Goal: Information Seeking & Learning: Learn about a topic

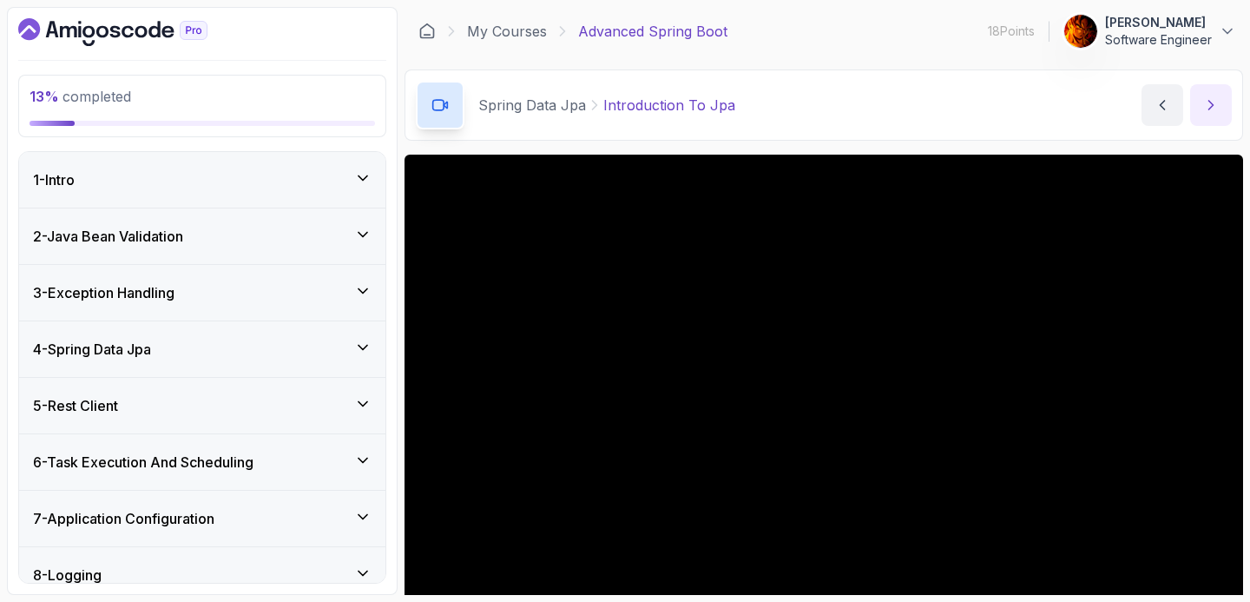
click at [1222, 114] on button "next content" at bounding box center [1211, 105] width 42 height 42
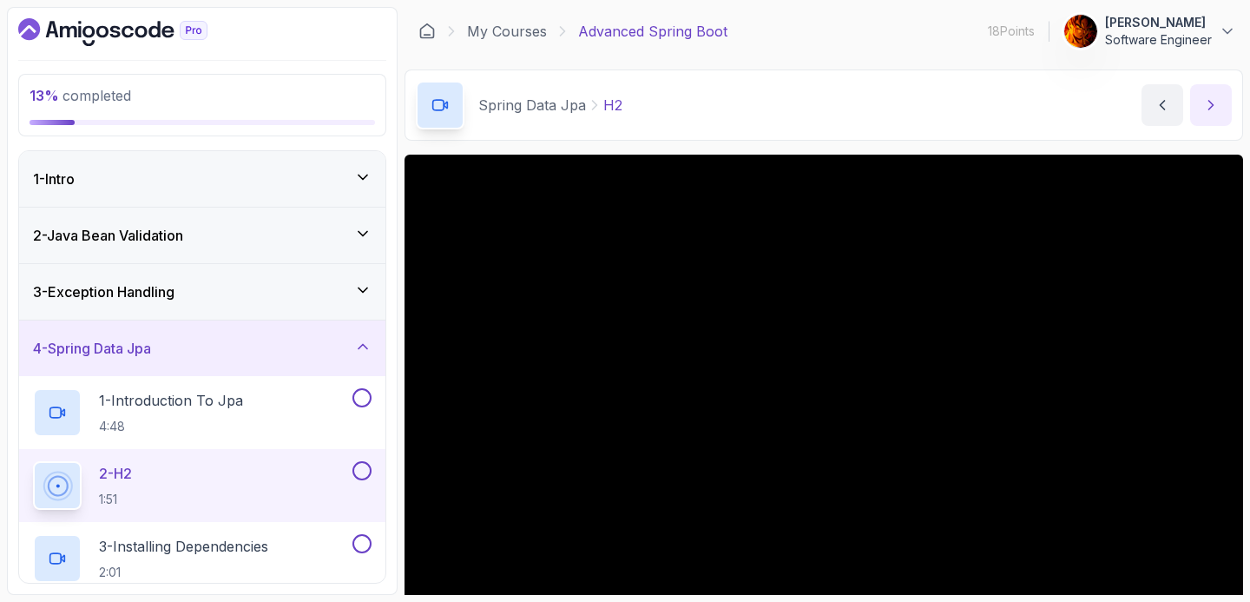
click at [1220, 107] on button "next content" at bounding box center [1211, 105] width 42 height 42
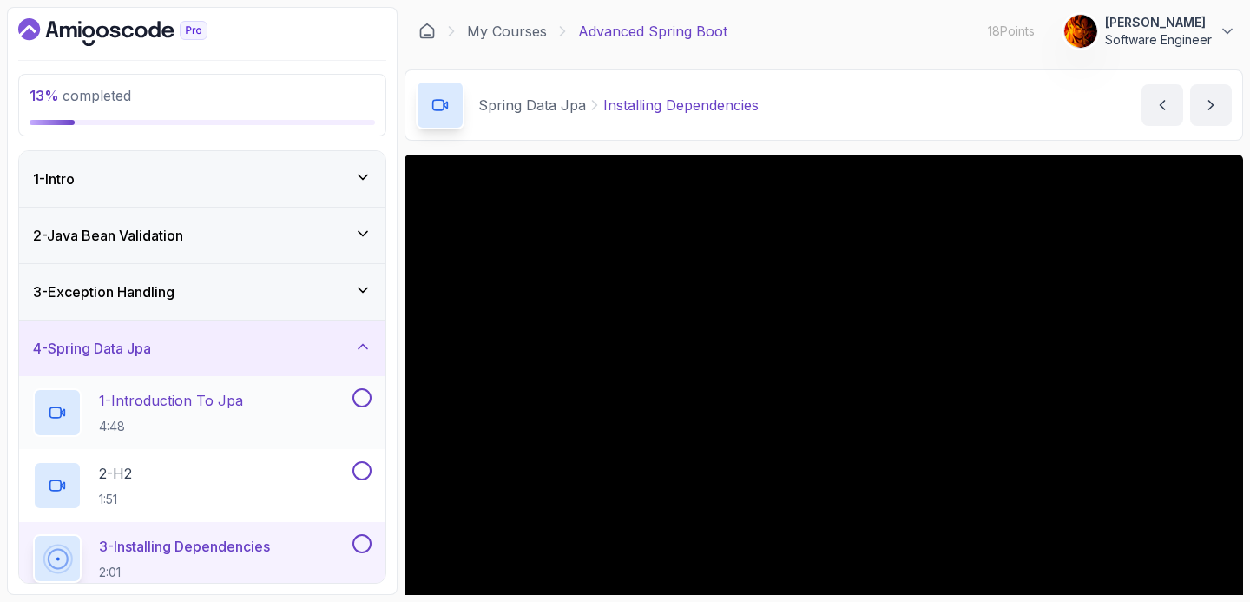
click at [354, 402] on button at bounding box center [361, 397] width 19 height 19
click at [357, 475] on button at bounding box center [361, 470] width 19 height 19
click at [352, 461] on button at bounding box center [361, 470] width 19 height 19
click at [929, 115] on div "Spring Data Jpa Installing Dependencies Installing Dependencies by [PERSON_NAME]" at bounding box center [823, 104] width 838 height 71
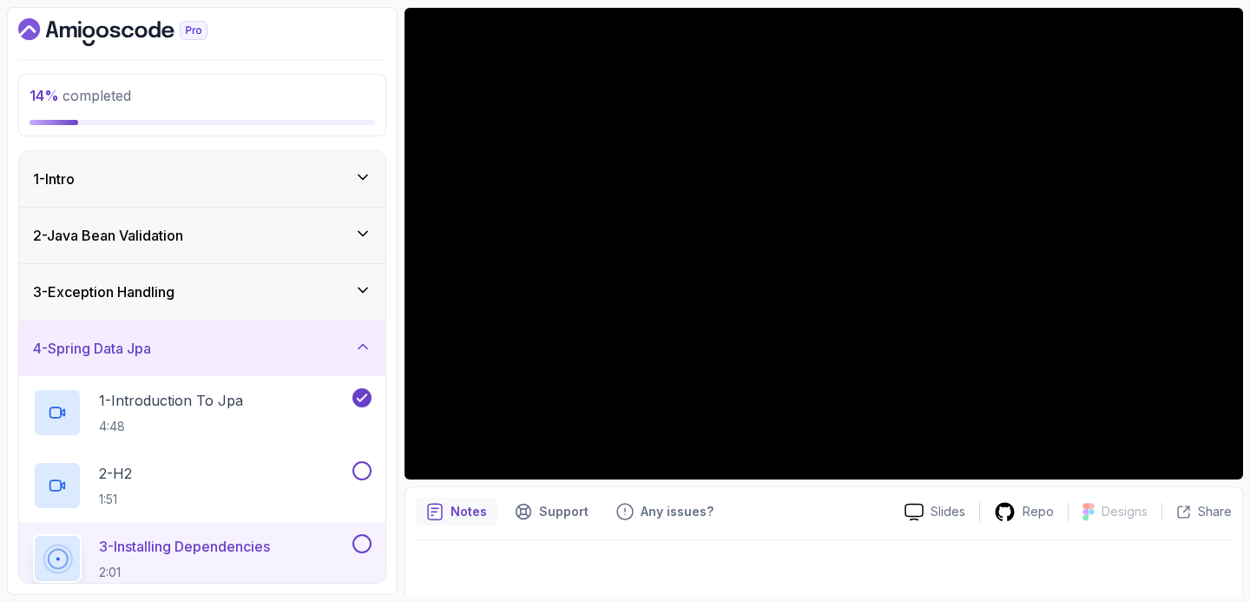
scroll to position [152, 0]
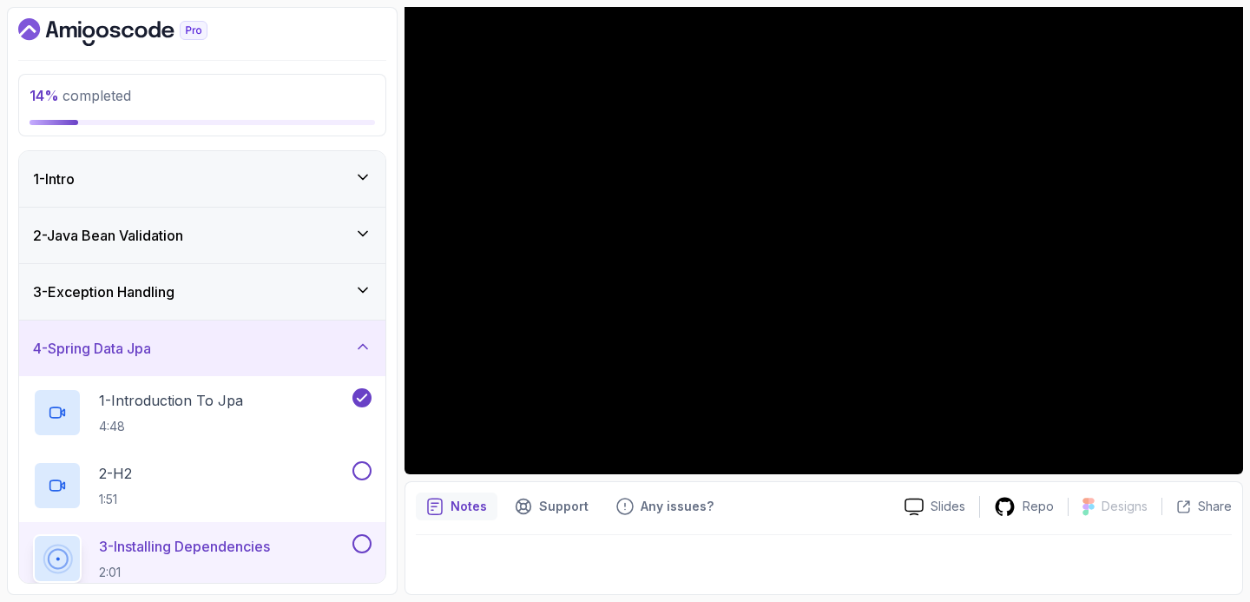
click at [1035, 489] on div "Notes Support Any issues? Slides Repo Designs Design not available Share" at bounding box center [823, 538] width 838 height 114
click at [1038, 497] on p "Repo" at bounding box center [1037, 505] width 31 height 17
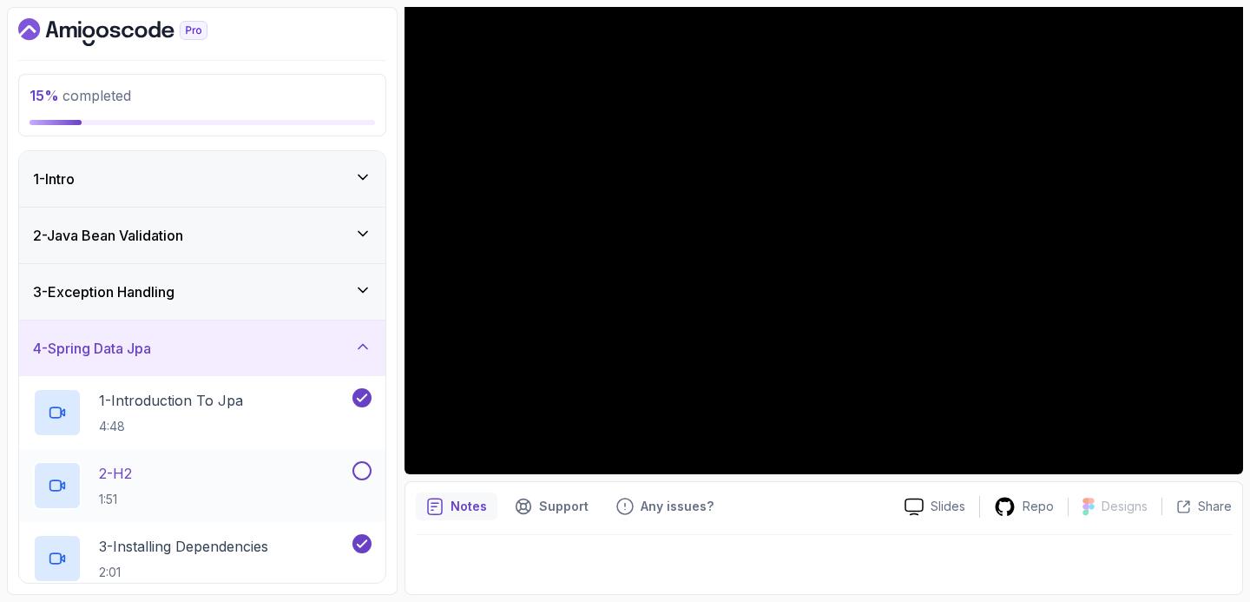
click at [365, 466] on button at bounding box center [361, 470] width 19 height 19
click at [820, 578] on div at bounding box center [824, 559] width 816 height 49
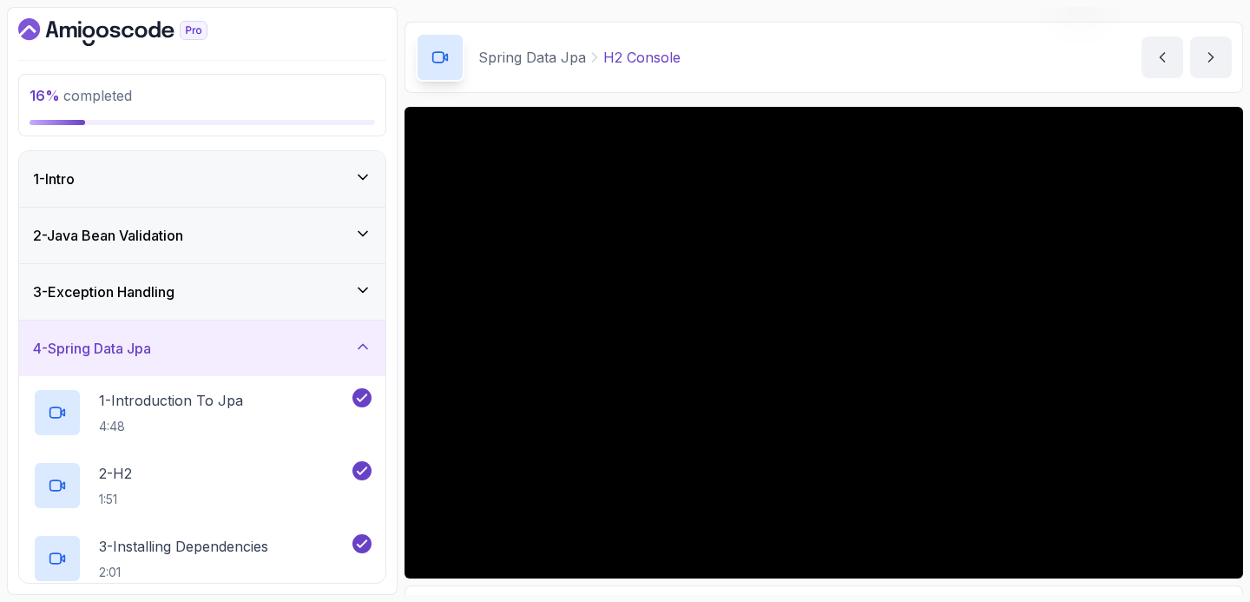
scroll to position [13, 0]
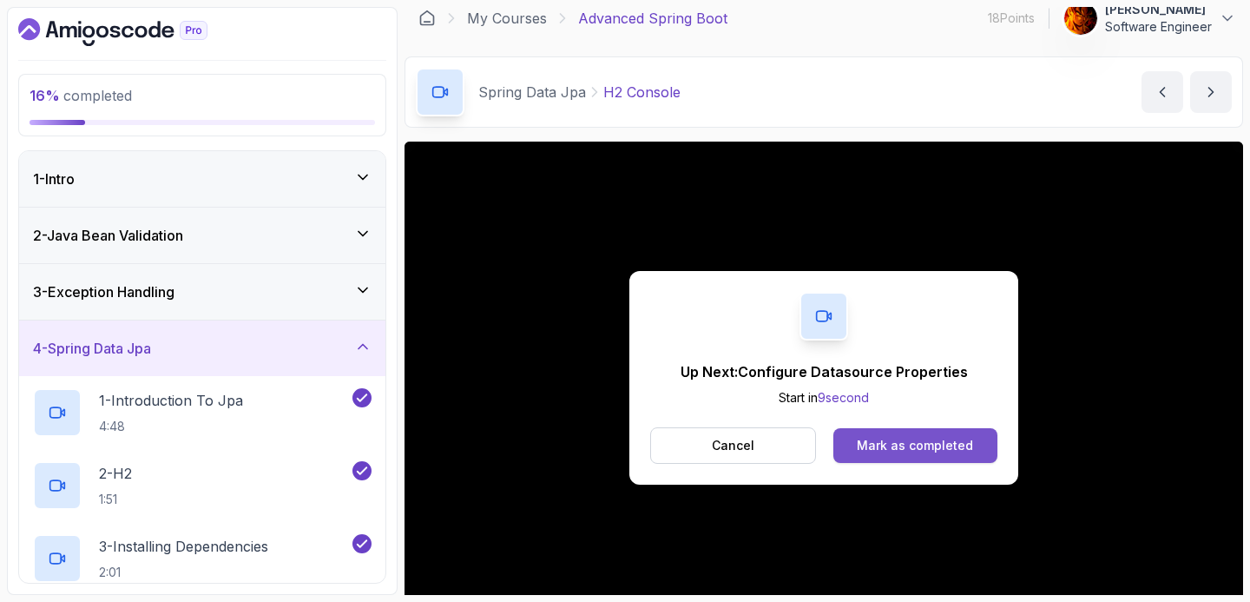
click at [965, 446] on div "Mark as completed" at bounding box center [915, 445] width 116 height 17
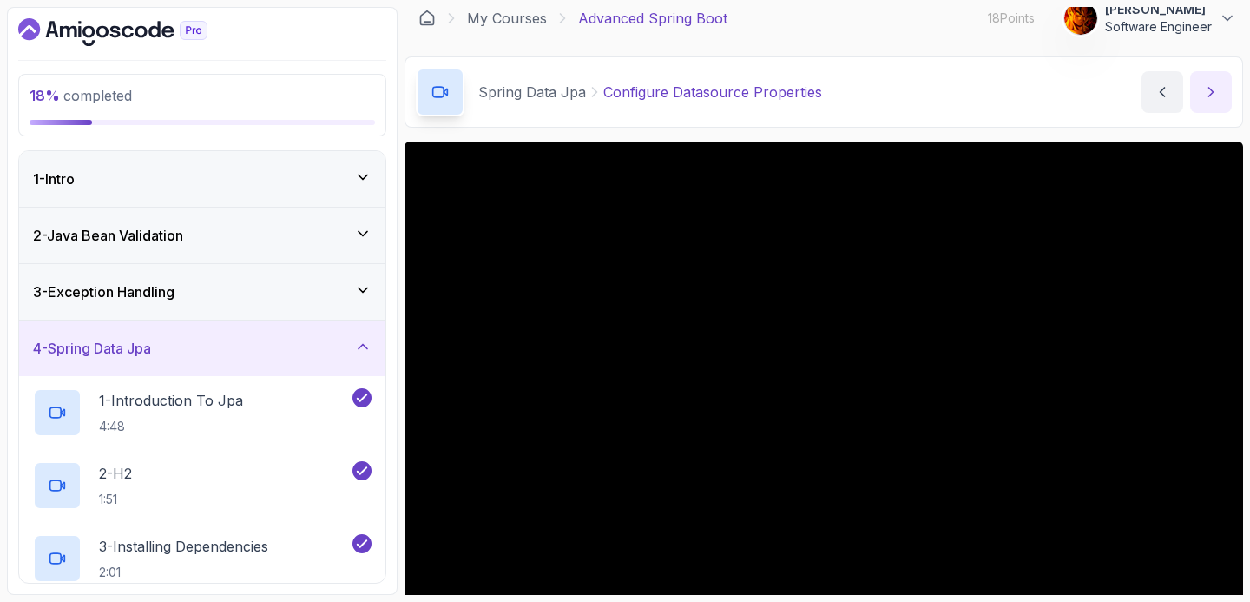
click at [1209, 100] on icon "next content" at bounding box center [1210, 91] width 17 height 17
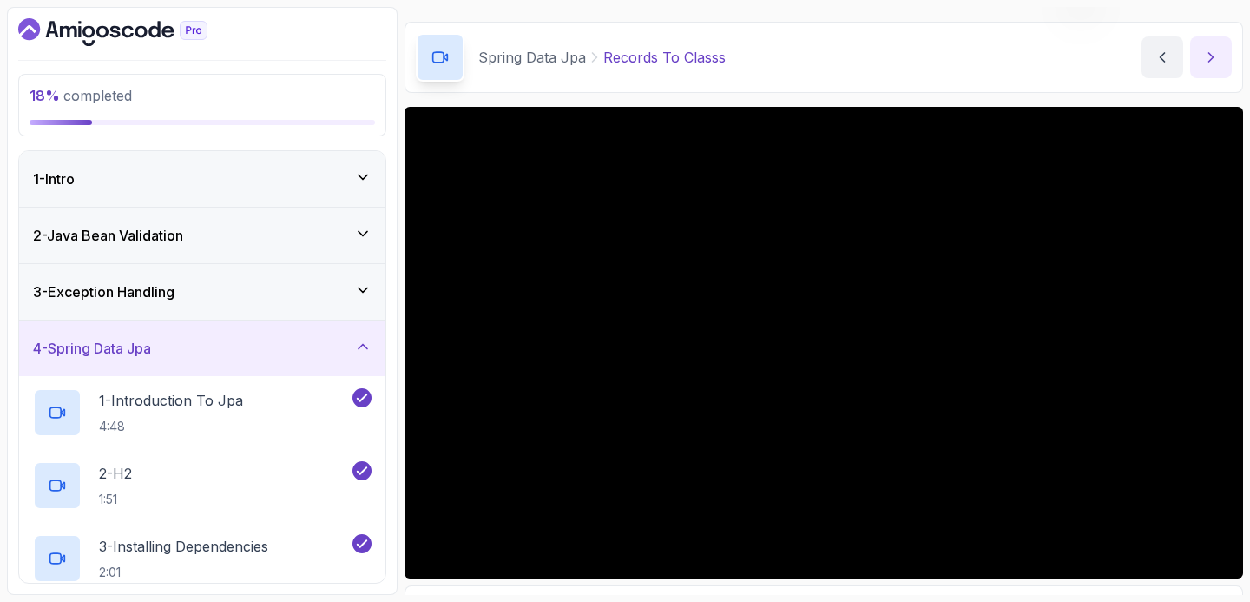
scroll to position [82, 0]
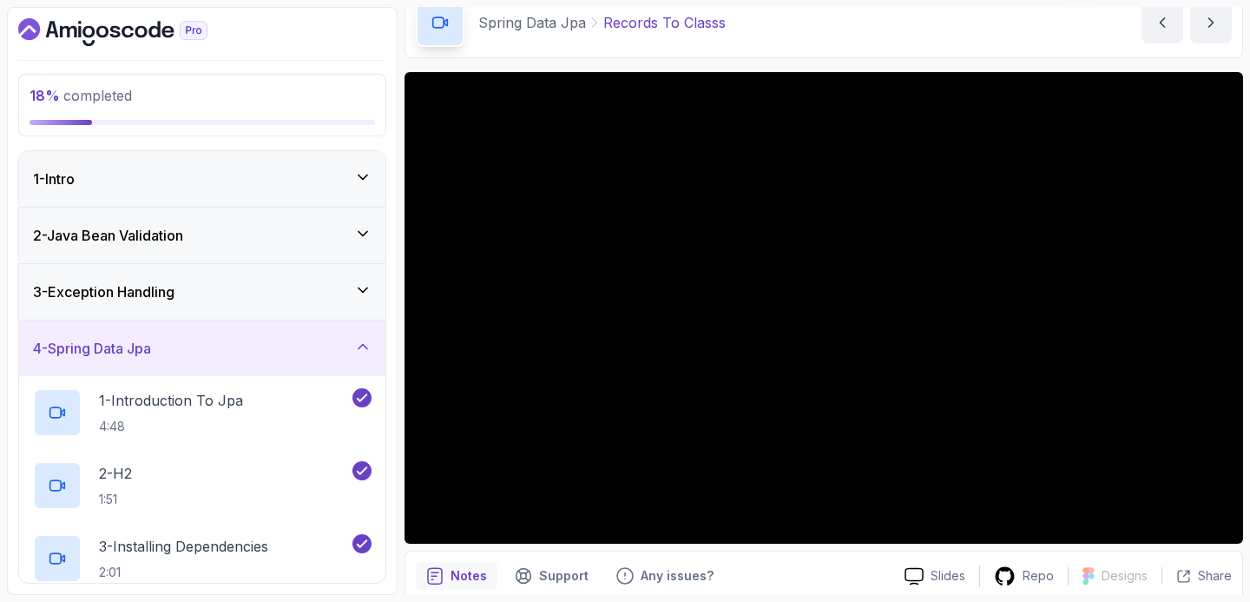
click at [1190, 2] on button "next content" at bounding box center [1211, 23] width 42 height 42
click at [1214, 28] on icon "next content" at bounding box center [1210, 22] width 17 height 17
click at [1211, 26] on icon "next content" at bounding box center [1210, 22] width 17 height 17
click at [1220, 30] on button "next content" at bounding box center [1211, 23] width 42 height 42
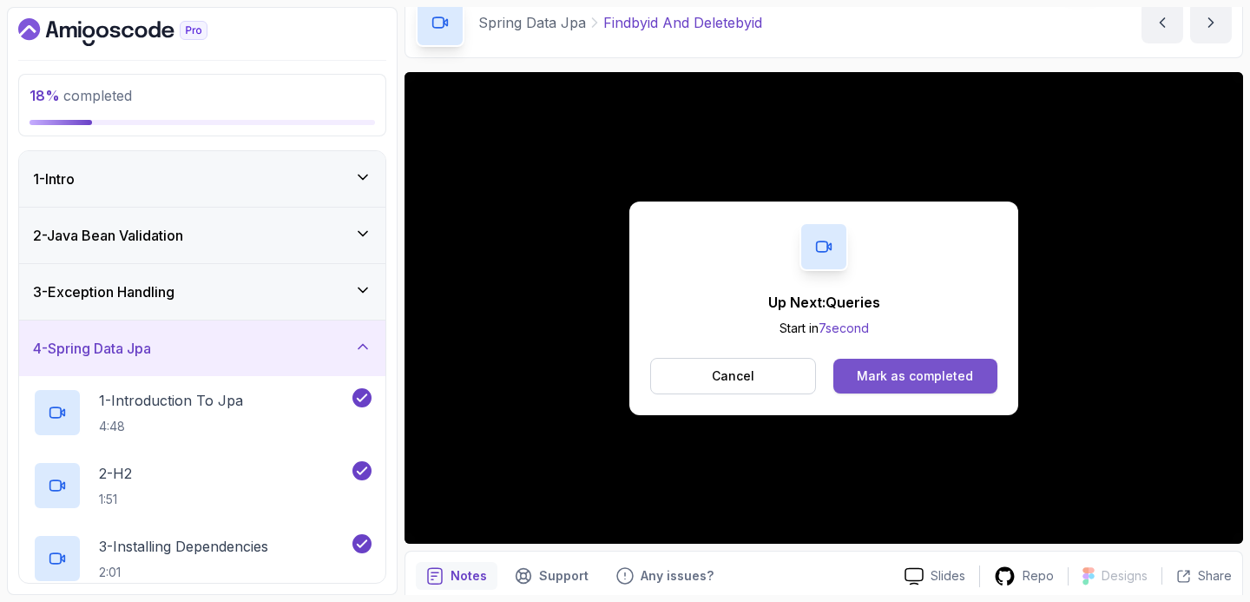
click at [970, 371] on div "Mark as completed" at bounding box center [915, 375] width 116 height 17
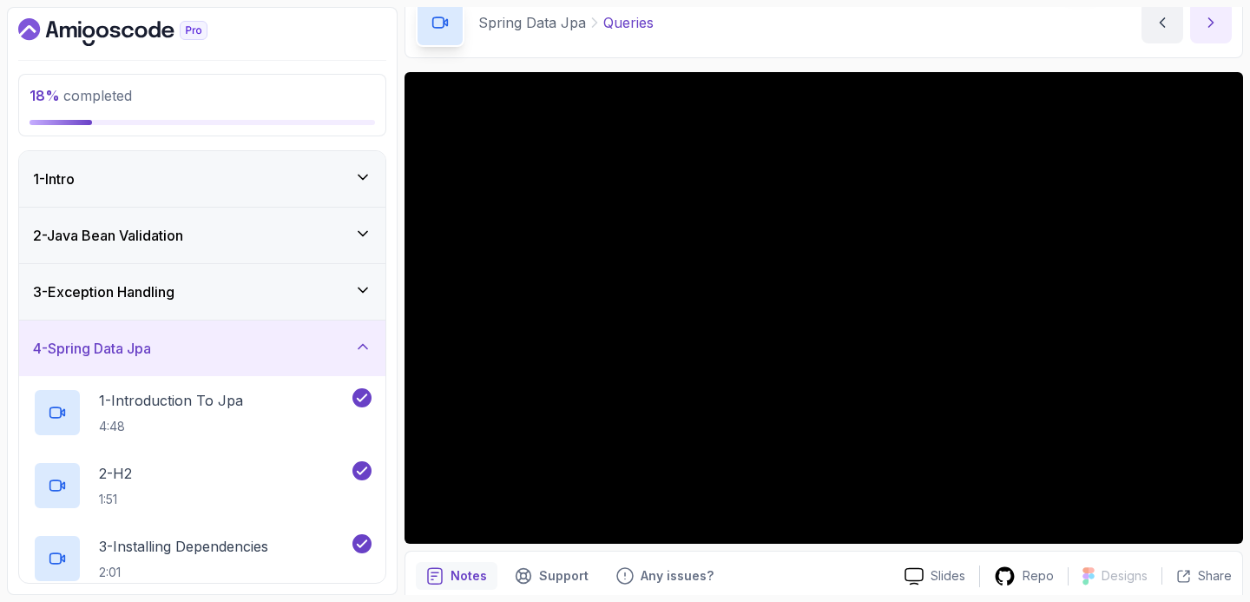
click at [1213, 23] on icon "next content" at bounding box center [1210, 22] width 17 height 17
click at [1201, 19] on button "next content" at bounding box center [1211, 23] width 42 height 42
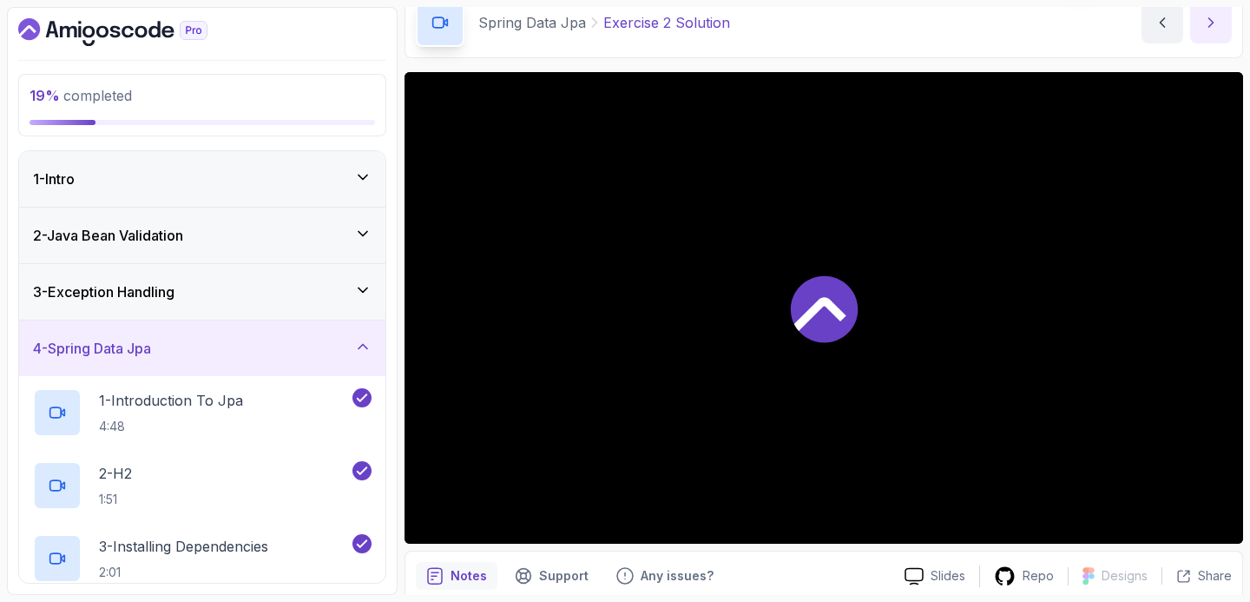
click at [1201, 19] on button "next content" at bounding box center [1211, 23] width 42 height 42
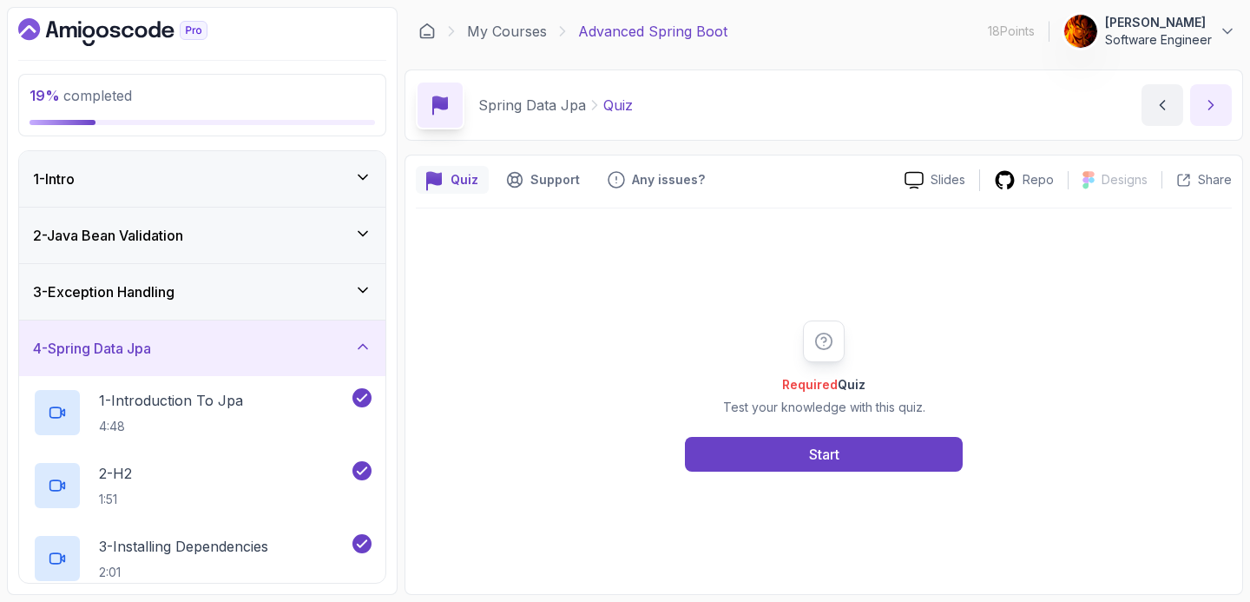
click at [1217, 106] on icon "next content" at bounding box center [1210, 104] width 17 height 17
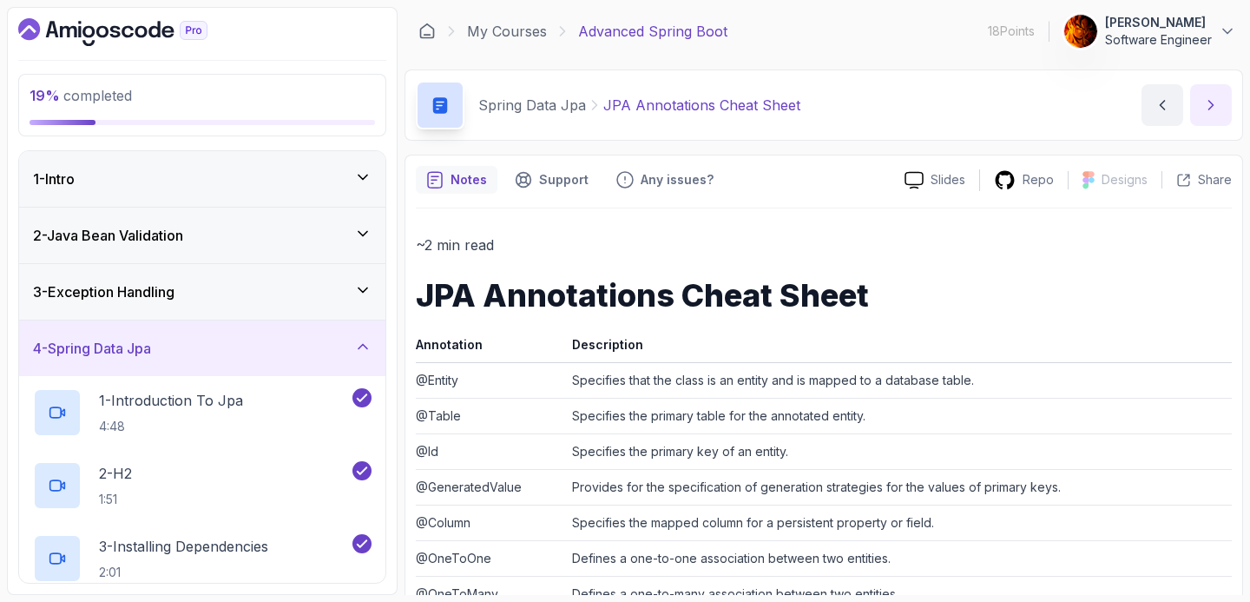
click at [1217, 106] on icon "next content" at bounding box center [1210, 104] width 17 height 17
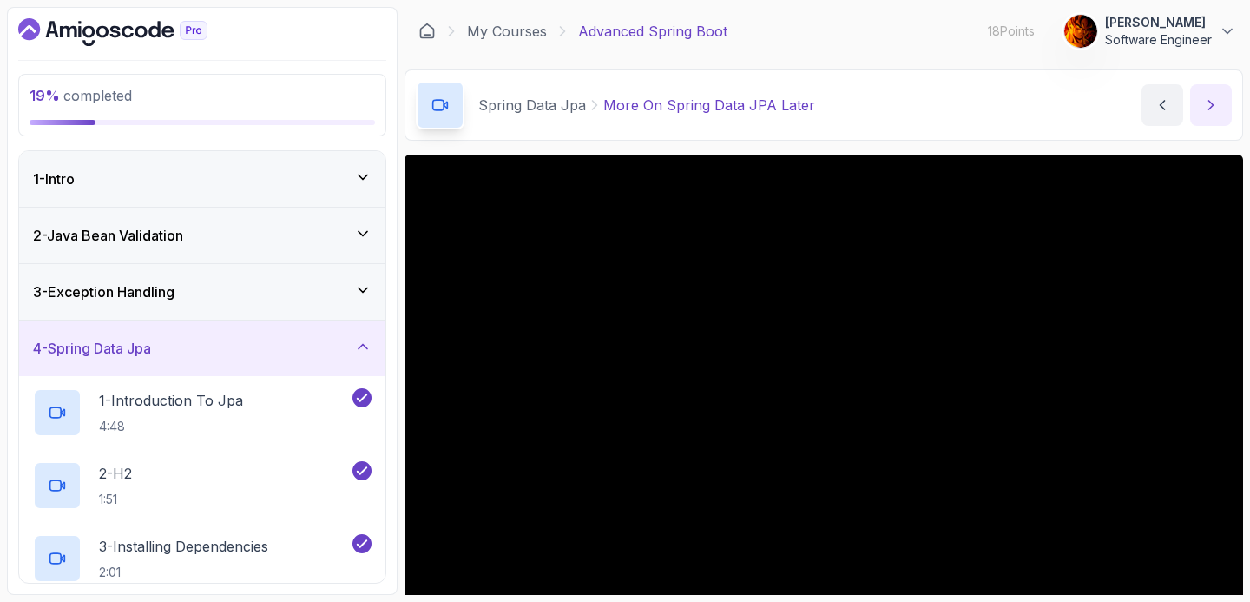
click at [1190, 84] on button "next content" at bounding box center [1211, 105] width 42 height 42
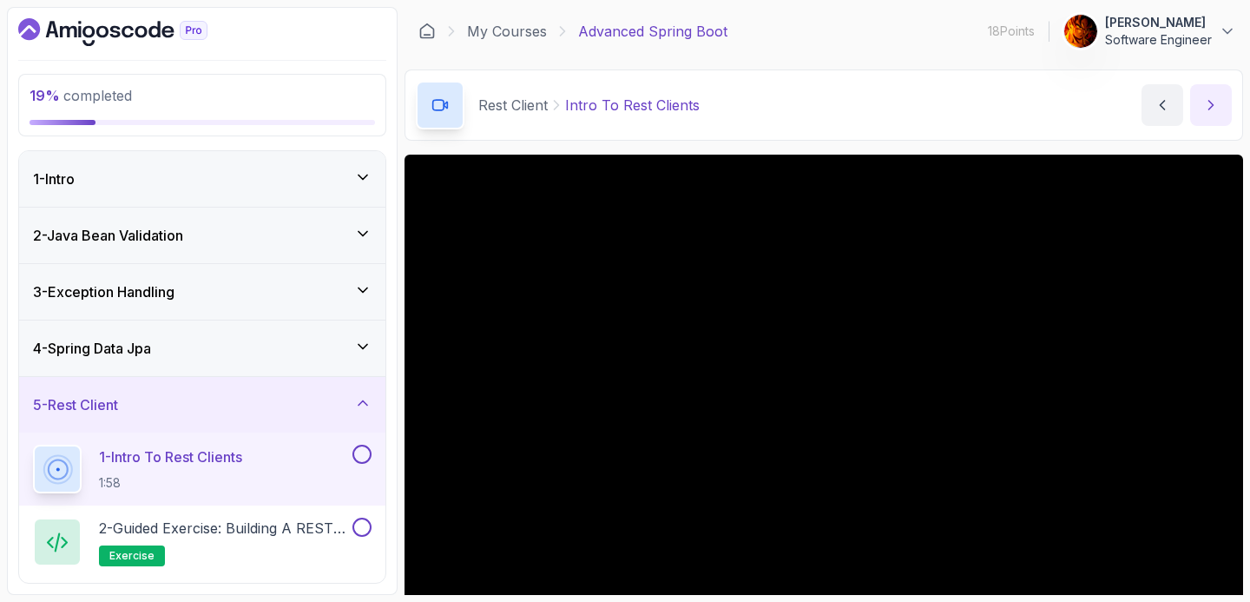
click at [1190, 84] on button "next content" at bounding box center [1211, 105] width 42 height 42
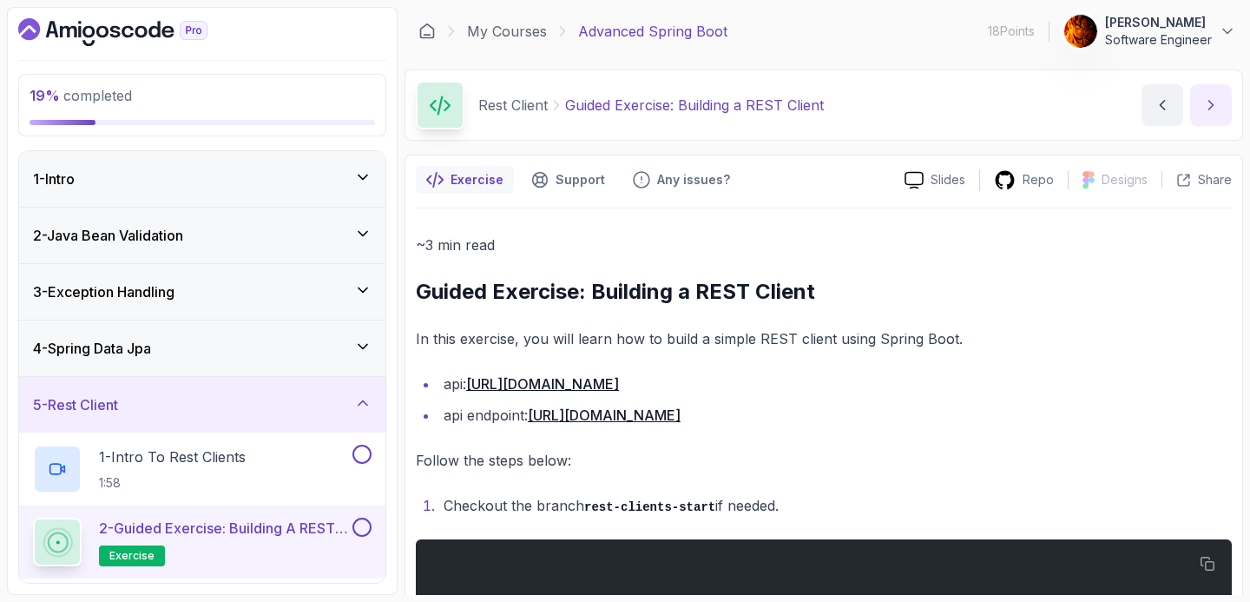
click at [1190, 84] on button "next content" at bounding box center [1211, 105] width 42 height 42
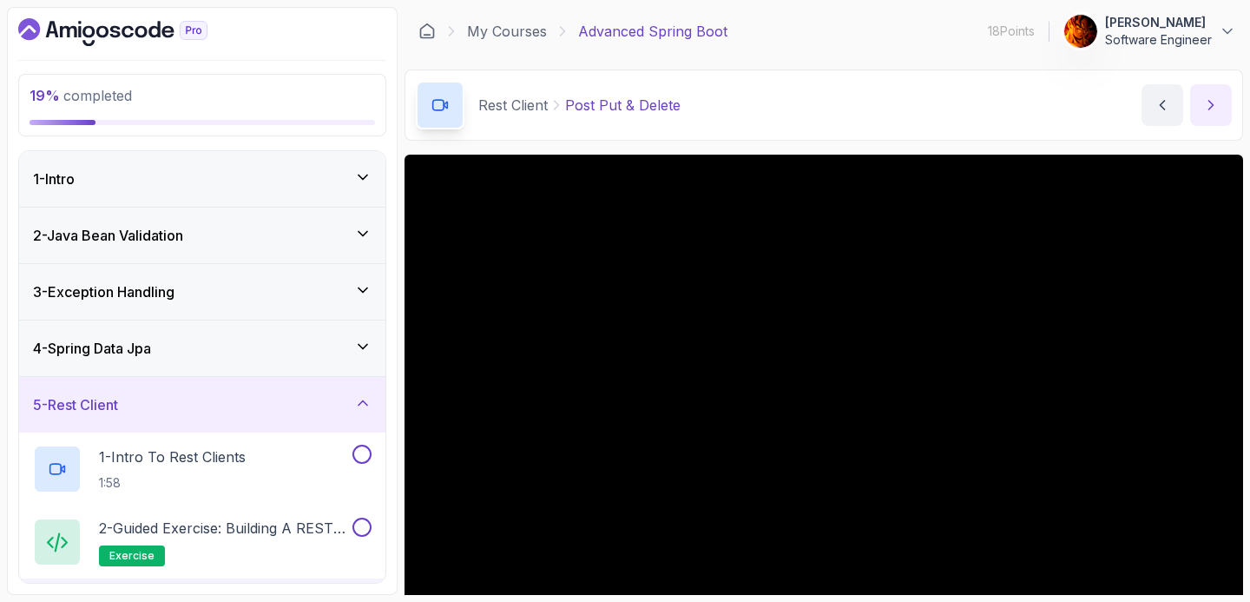
click at [1190, 84] on button "next content" at bounding box center [1211, 105] width 42 height 42
click at [1212, 117] on button "next content" at bounding box center [1211, 105] width 42 height 42
click at [1226, 90] on button "next content" at bounding box center [1211, 105] width 42 height 42
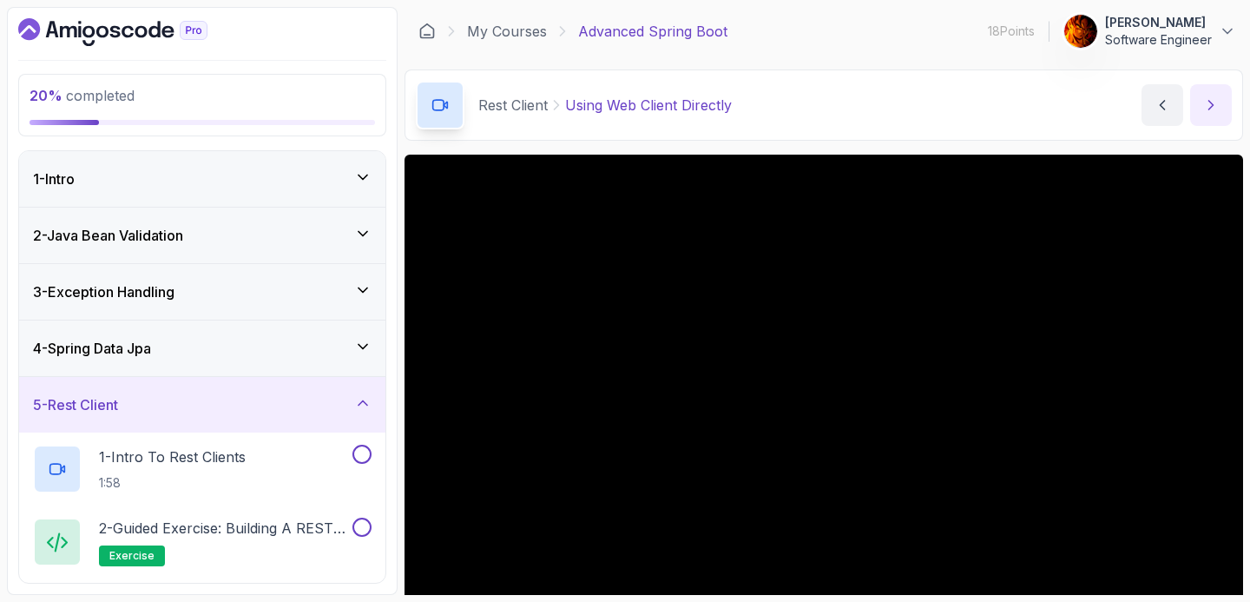
scroll to position [25, 0]
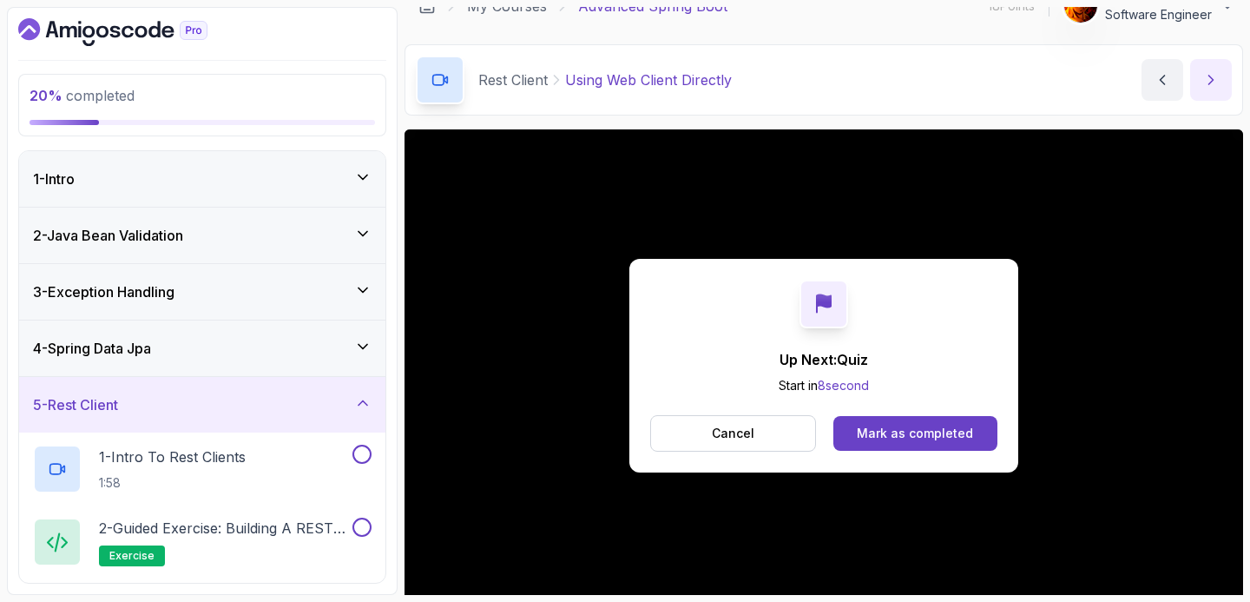
click at [1226, 90] on button "next content" at bounding box center [1211, 80] width 42 height 42
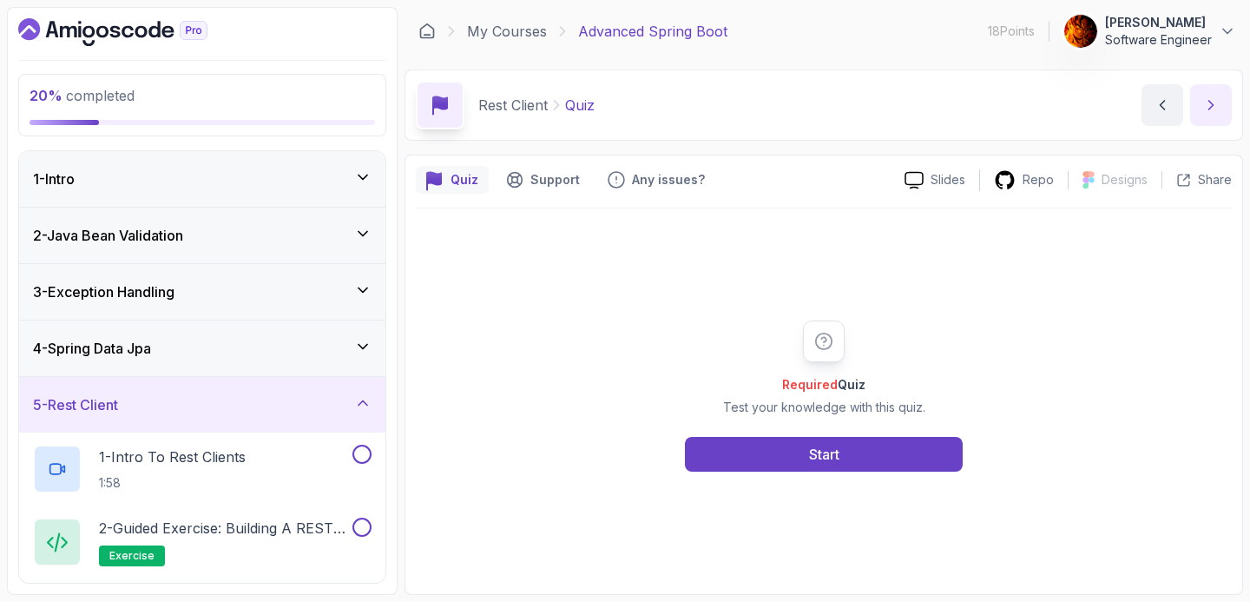
click at [1226, 90] on button "next content" at bounding box center [1211, 105] width 42 height 42
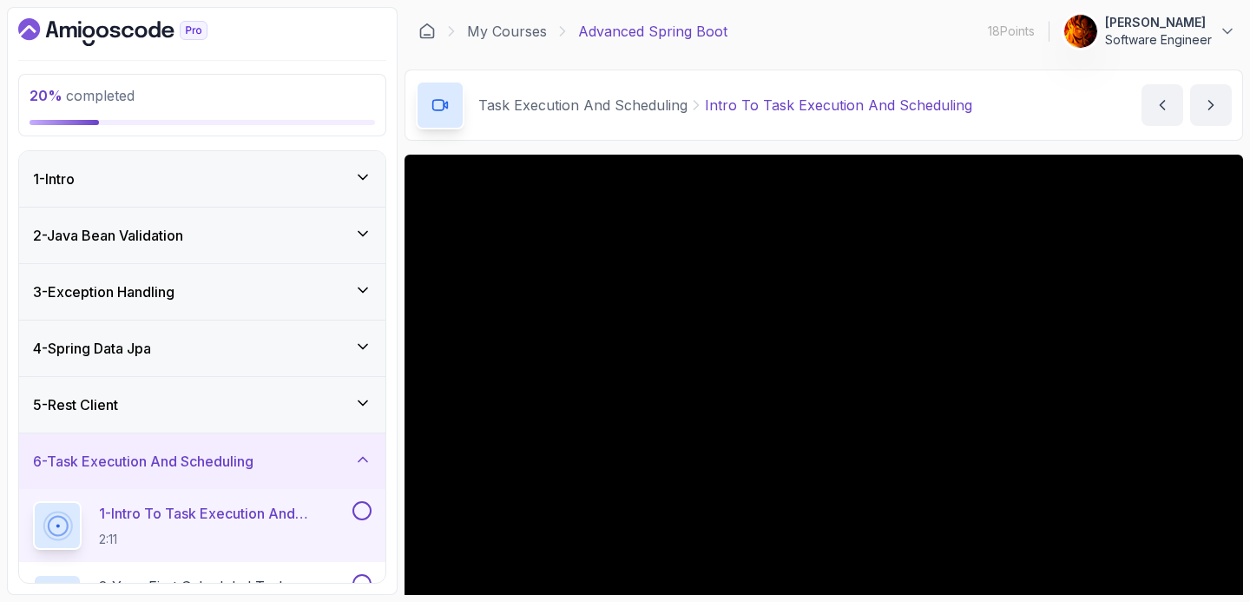
click at [362, 510] on button at bounding box center [361, 510] width 19 height 19
click at [1217, 98] on icon "next content" at bounding box center [1210, 104] width 17 height 17
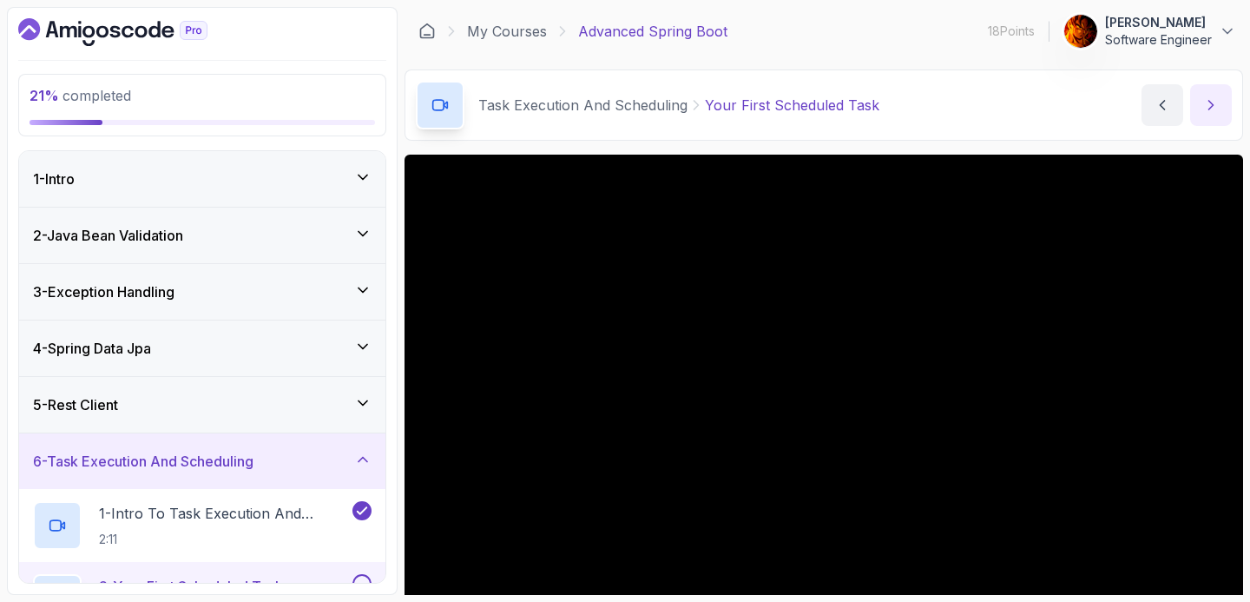
click at [1190, 84] on button "next content" at bounding box center [1211, 105] width 42 height 42
click at [1207, 108] on icon "next content" at bounding box center [1210, 104] width 17 height 17
click at [1202, 118] on button "next content" at bounding box center [1211, 105] width 42 height 42
click at [1218, 108] on icon "next content" at bounding box center [1210, 104] width 17 height 17
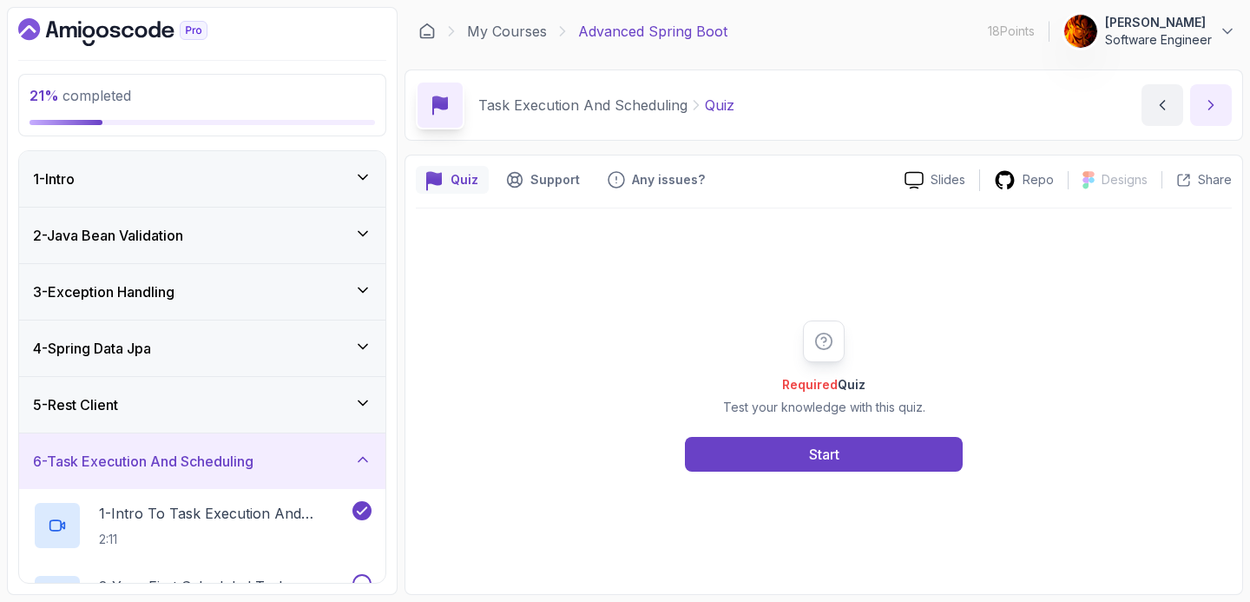
click at [1218, 108] on icon "next content" at bounding box center [1210, 104] width 17 height 17
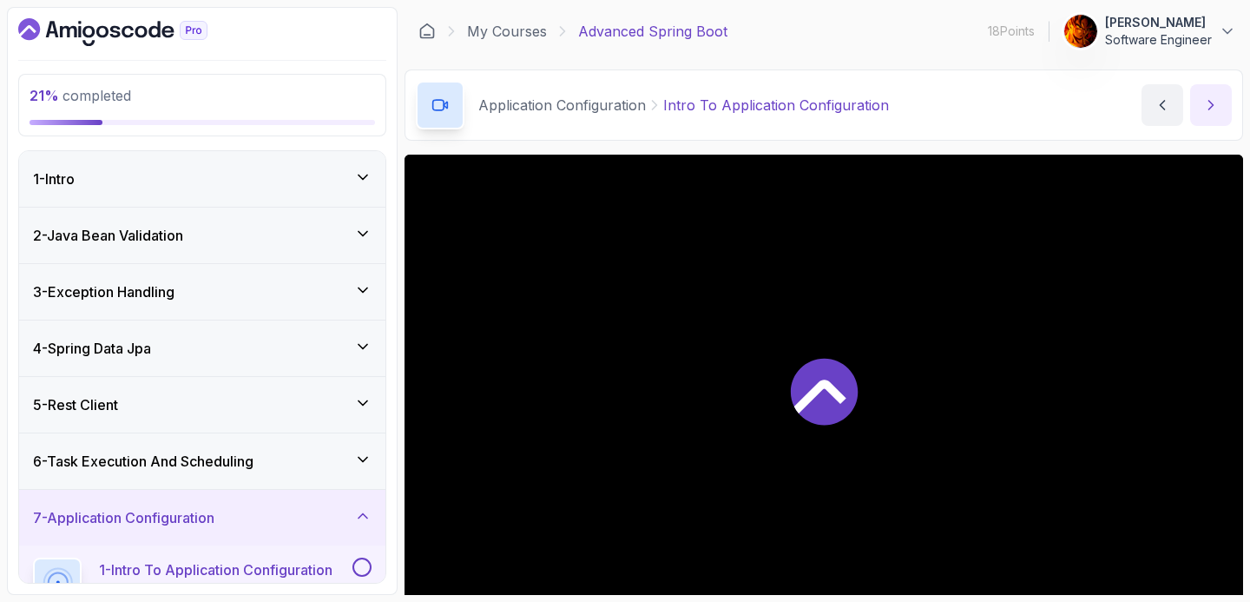
click at [1218, 108] on icon "next content" at bounding box center [1210, 104] width 17 height 17
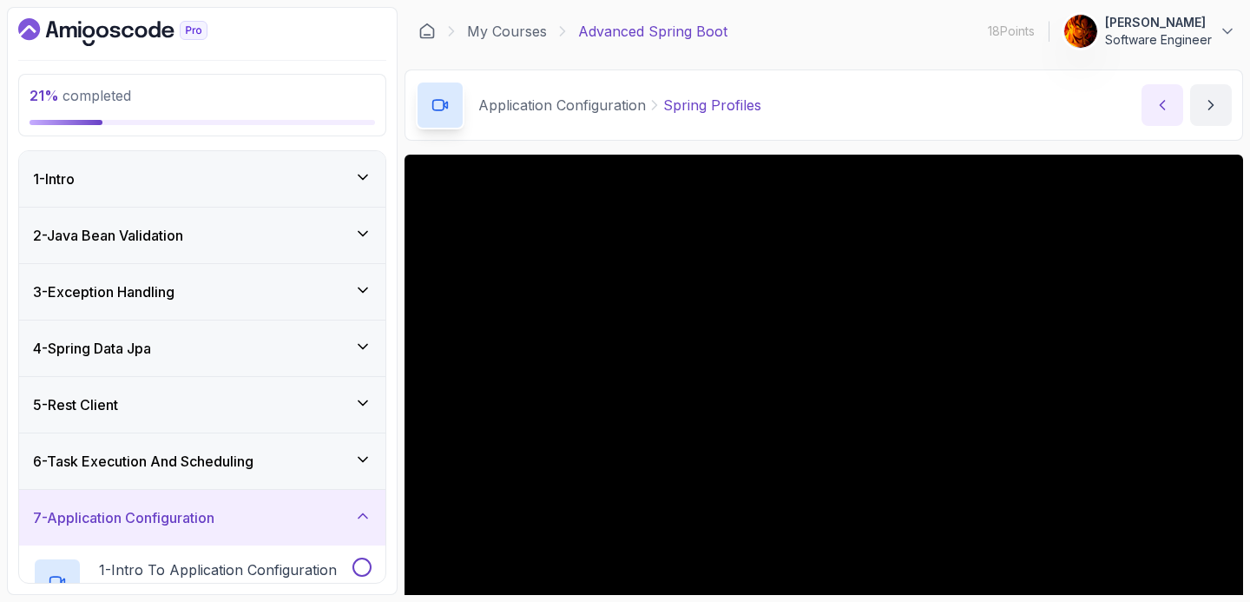
click at [1164, 104] on icon "previous content" at bounding box center [1162, 104] width 17 height 17
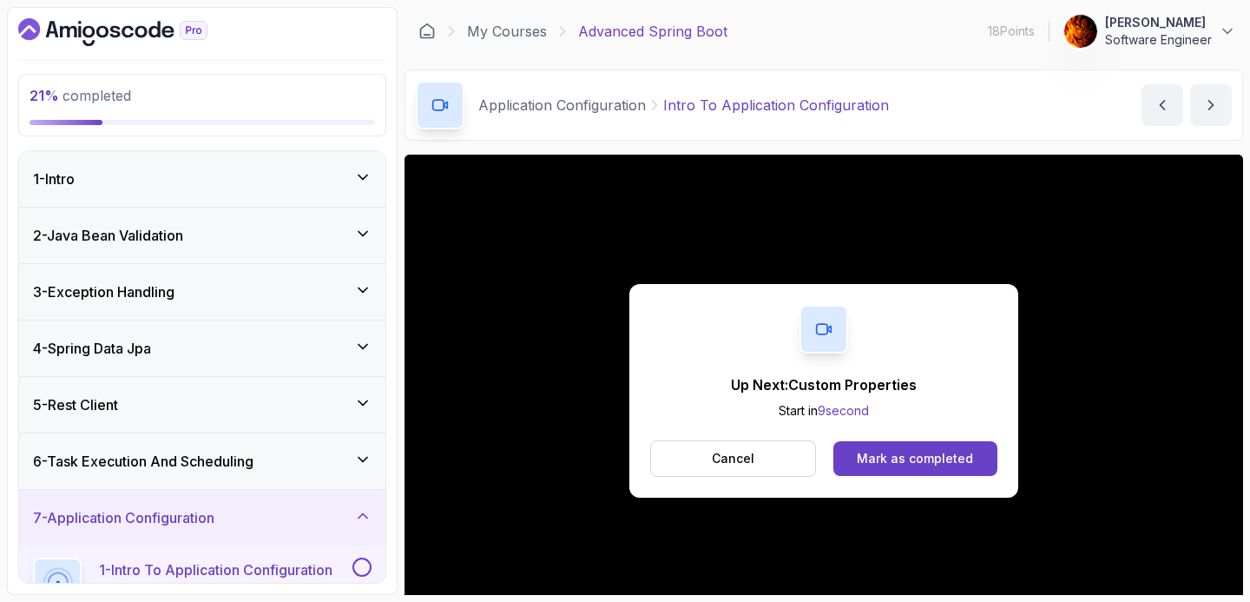
scroll to position [25, 0]
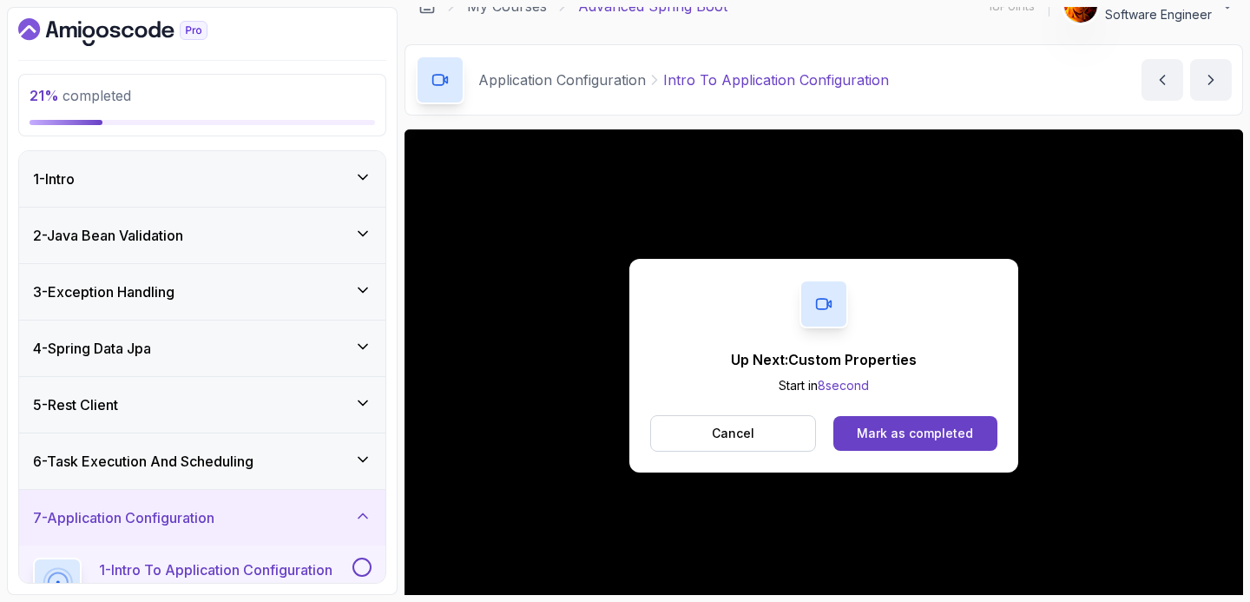
click button "Mark as completed" at bounding box center [915, 433] width 164 height 35
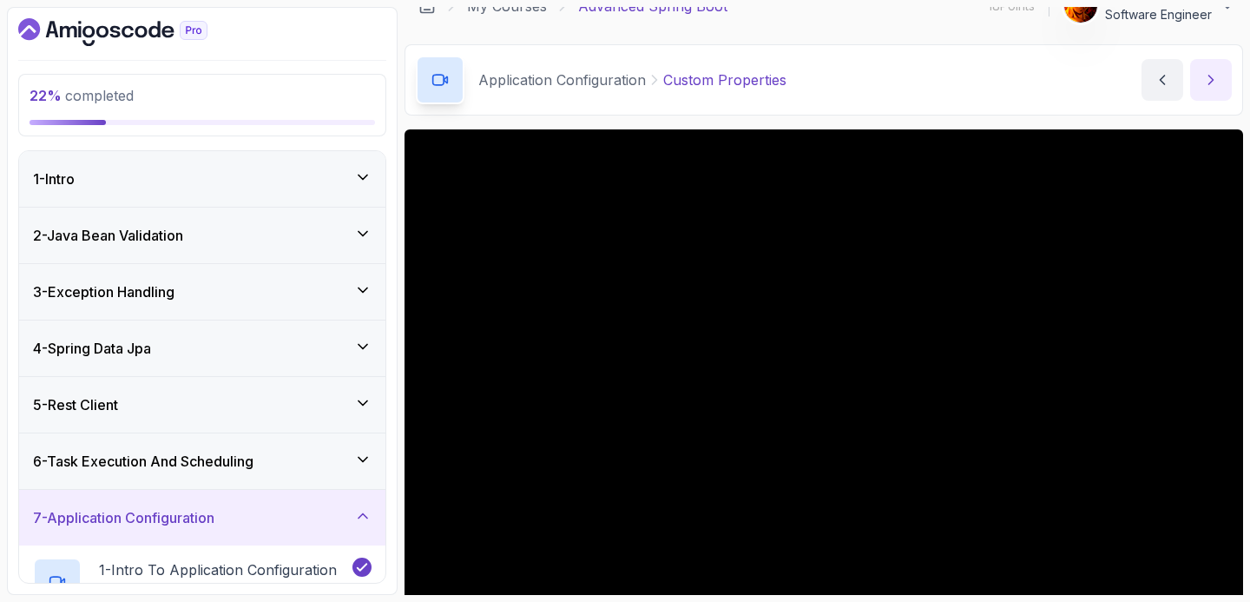
click at [1212, 94] on button "next content" at bounding box center [1211, 80] width 42 height 42
click at [1221, 95] on button "next content" at bounding box center [1211, 80] width 42 height 42
